Goal: Task Accomplishment & Management: Use online tool/utility

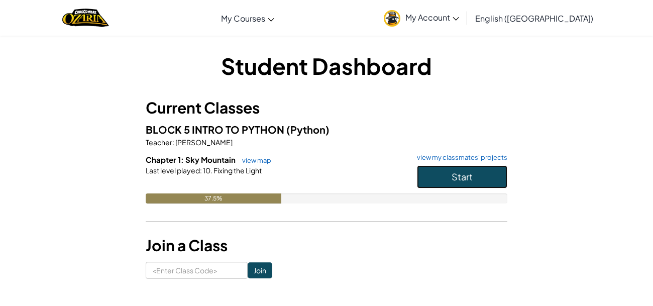
click at [459, 172] on span "Start" at bounding box center [461, 177] width 21 height 12
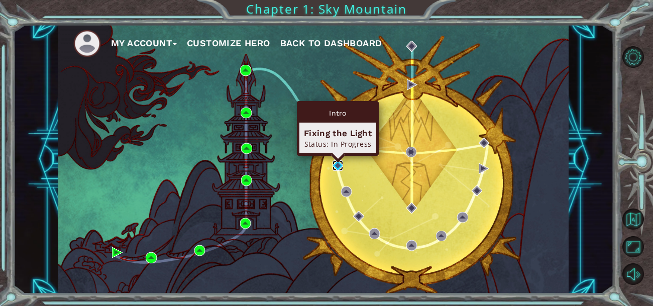
click at [337, 167] on img at bounding box center [337, 165] width 11 height 11
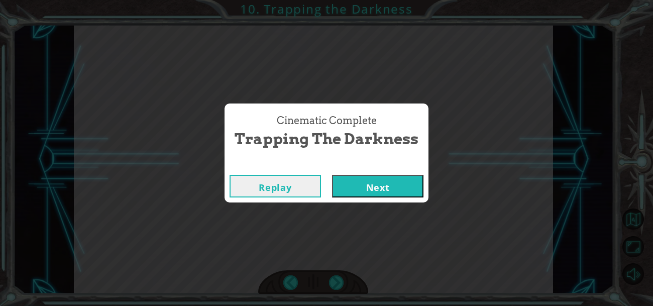
click at [407, 185] on button "Next" at bounding box center [377, 186] width 91 height 23
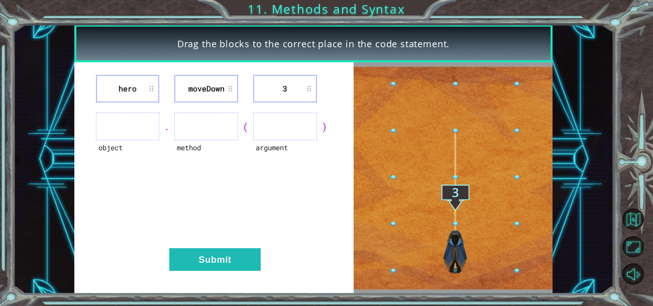
click at [216, 274] on div "hero [GEOGRAPHIC_DATA] 3 object . method ( argument ) Submit" at bounding box center [214, 177] width 280 height 231
click at [215, 265] on button "Submit" at bounding box center [214, 259] width 91 height 23
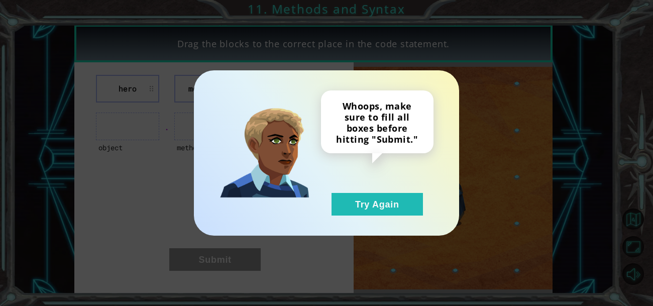
click at [395, 217] on div "Whoops, make sure to fill all boxes before hitting "Submit." Try Again" at bounding box center [326, 152] width 265 height 165
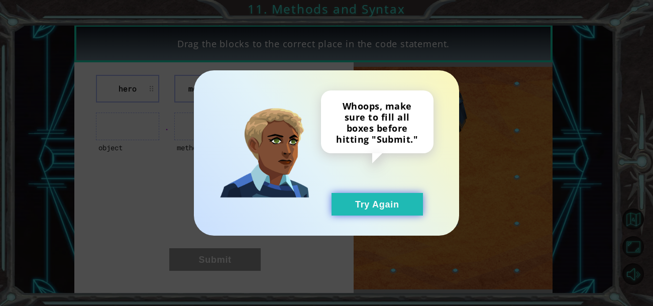
click at [388, 212] on button "Try Again" at bounding box center [376, 204] width 91 height 23
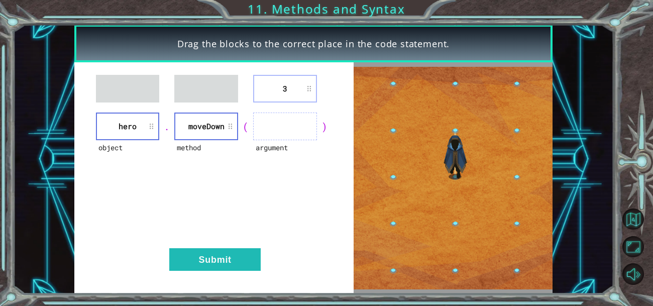
click at [295, 127] on ul at bounding box center [285, 126] width 64 height 28
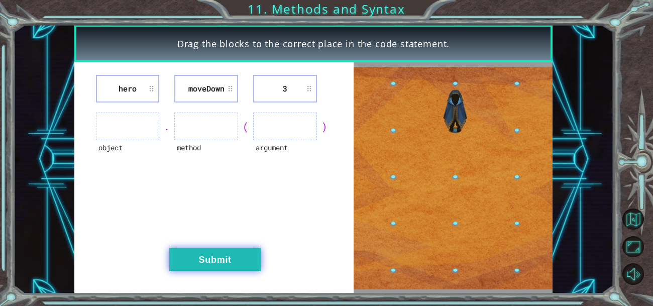
click at [233, 269] on button "Submit" at bounding box center [214, 259] width 91 height 23
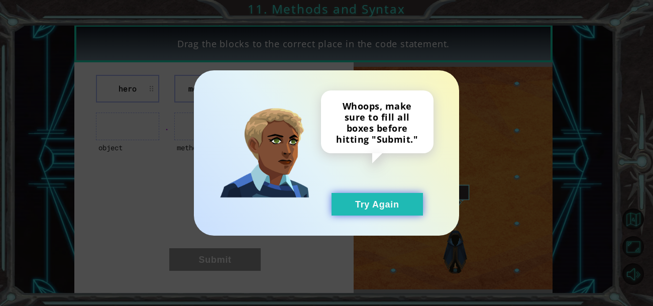
click at [370, 212] on button "Try Again" at bounding box center [376, 204] width 91 height 23
